Goal: Task Accomplishment & Management: Manage account settings

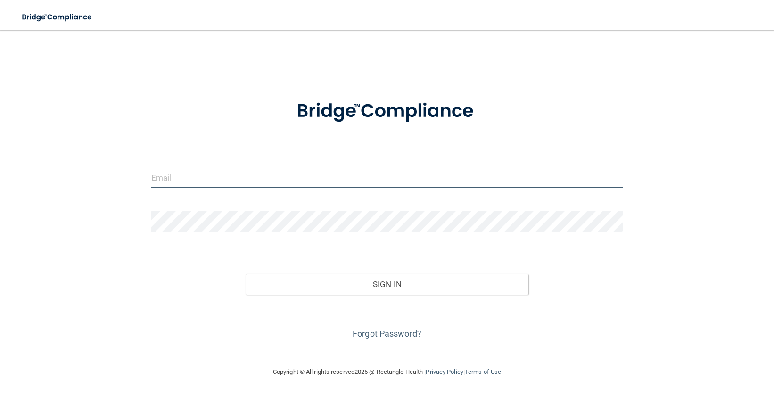
click at [321, 174] on input "email" at bounding box center [386, 177] width 471 height 21
click at [298, 179] on input "email" at bounding box center [386, 177] width 471 height 21
click at [179, 176] on input "email" at bounding box center [386, 177] width 471 height 21
click at [209, 174] on input "email" at bounding box center [386, 177] width 471 height 21
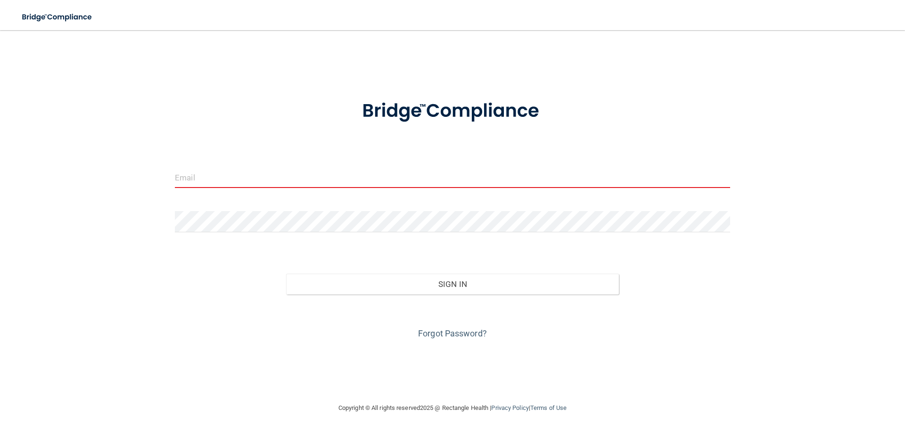
click at [191, 184] on input "email" at bounding box center [452, 177] width 555 height 21
click at [317, 179] on input "email" at bounding box center [452, 177] width 555 height 21
click at [696, 335] on div "Forgot Password?" at bounding box center [452, 318] width 569 height 47
click at [212, 180] on input "email" at bounding box center [452, 177] width 555 height 21
